Goal: Task Accomplishment & Management: Manage account settings

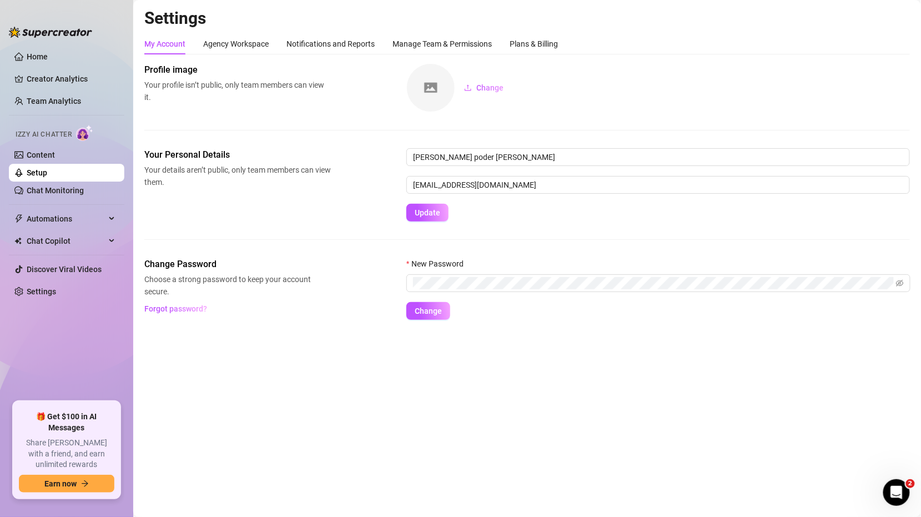
click at [77, 202] on ul "Home Creator Analytics Team Analytics Izzy AI Chatter Content Setup Chat Monito…" at bounding box center [66, 220] width 115 height 354
click at [47, 177] on link "Setup" at bounding box center [37, 172] width 21 height 9
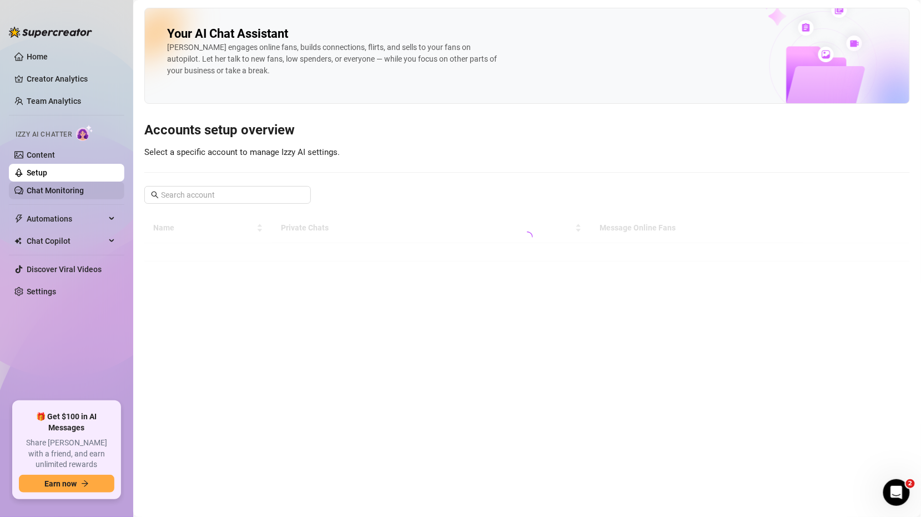
click at [77, 195] on link "Chat Monitoring" at bounding box center [55, 190] width 57 height 9
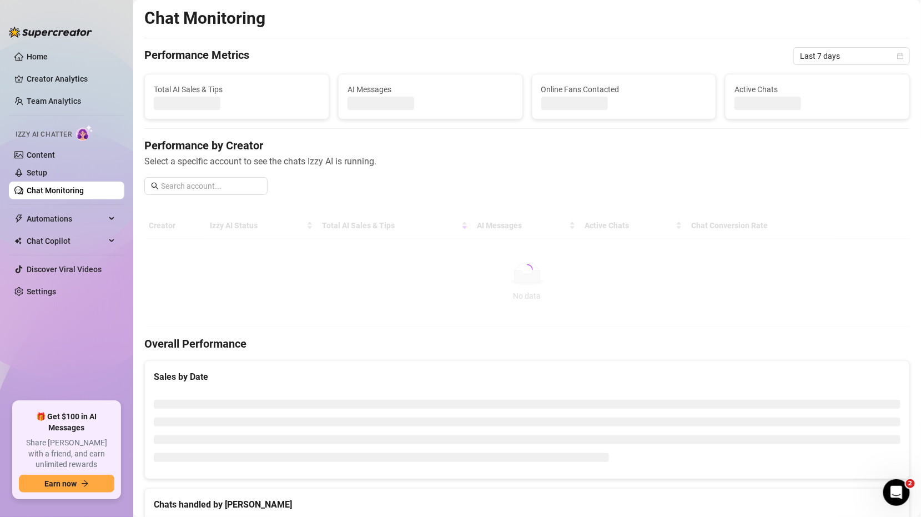
click at [77, 186] on link "Chat Monitoring" at bounding box center [55, 190] width 57 height 9
click at [47, 177] on link "Setup" at bounding box center [37, 172] width 21 height 9
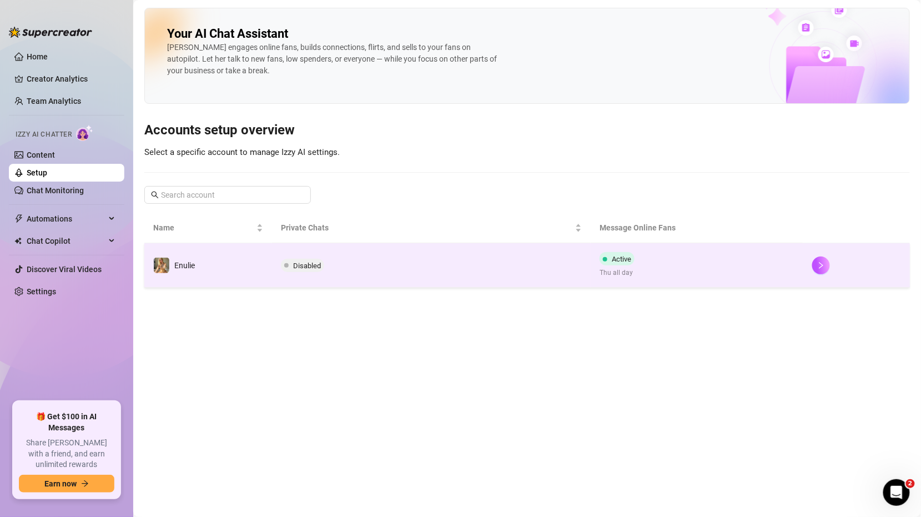
click at [568, 254] on td "Disabled" at bounding box center [431, 265] width 319 height 44
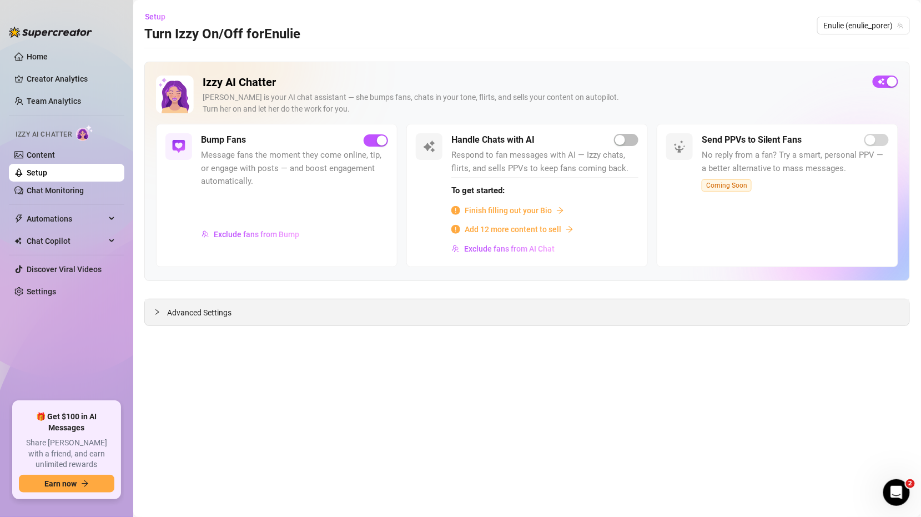
click at [175, 319] on div "Advanced Settings" at bounding box center [527, 312] width 764 height 26
click at [178, 310] on span "Advanced Settings" at bounding box center [199, 312] width 64 height 12
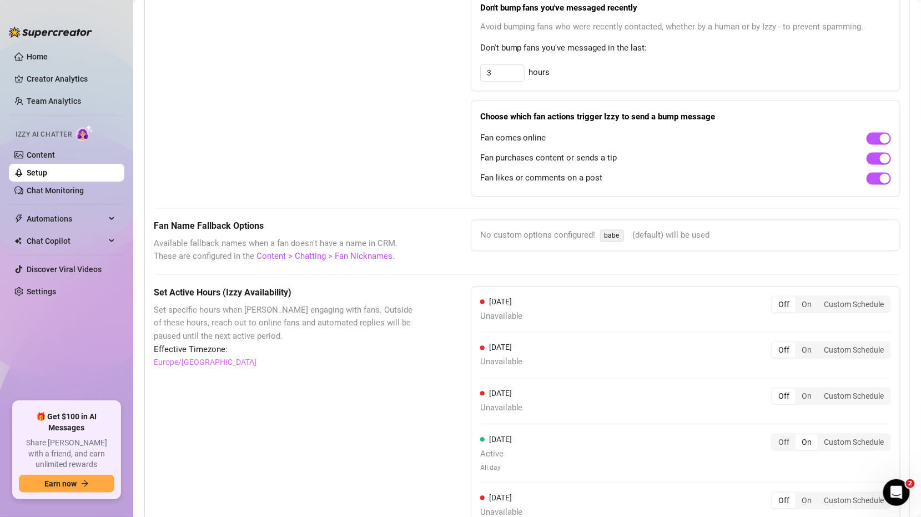
scroll to position [741, 0]
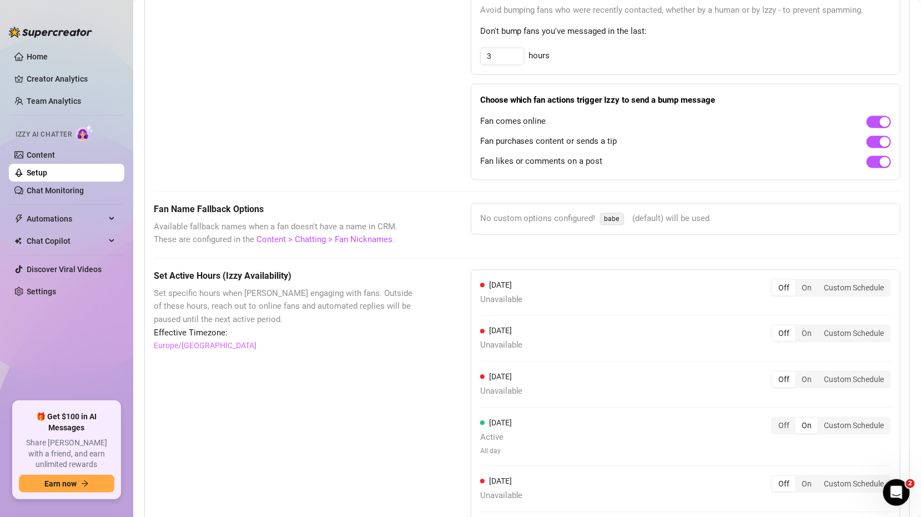
click at [787, 406] on div "[DATE] Unavailable Off On Custom Schedule [DATE] Unavailable Off On Custom Sche…" at bounding box center [686, 442] width 430 height 344
click at [787, 410] on div "[DATE] Unavailable Off On Custom Schedule [DATE] Unavailable Off On Custom Sche…" at bounding box center [686, 442] width 430 height 344
click at [787, 417] on div "Off On Custom Schedule" at bounding box center [831, 426] width 120 height 18
click at [786, 418] on div "Off" at bounding box center [783, 426] width 23 height 16
click at [775, 420] on input "Off" at bounding box center [775, 420] width 0 height 0
